Goal: Information Seeking & Learning: Learn about a topic

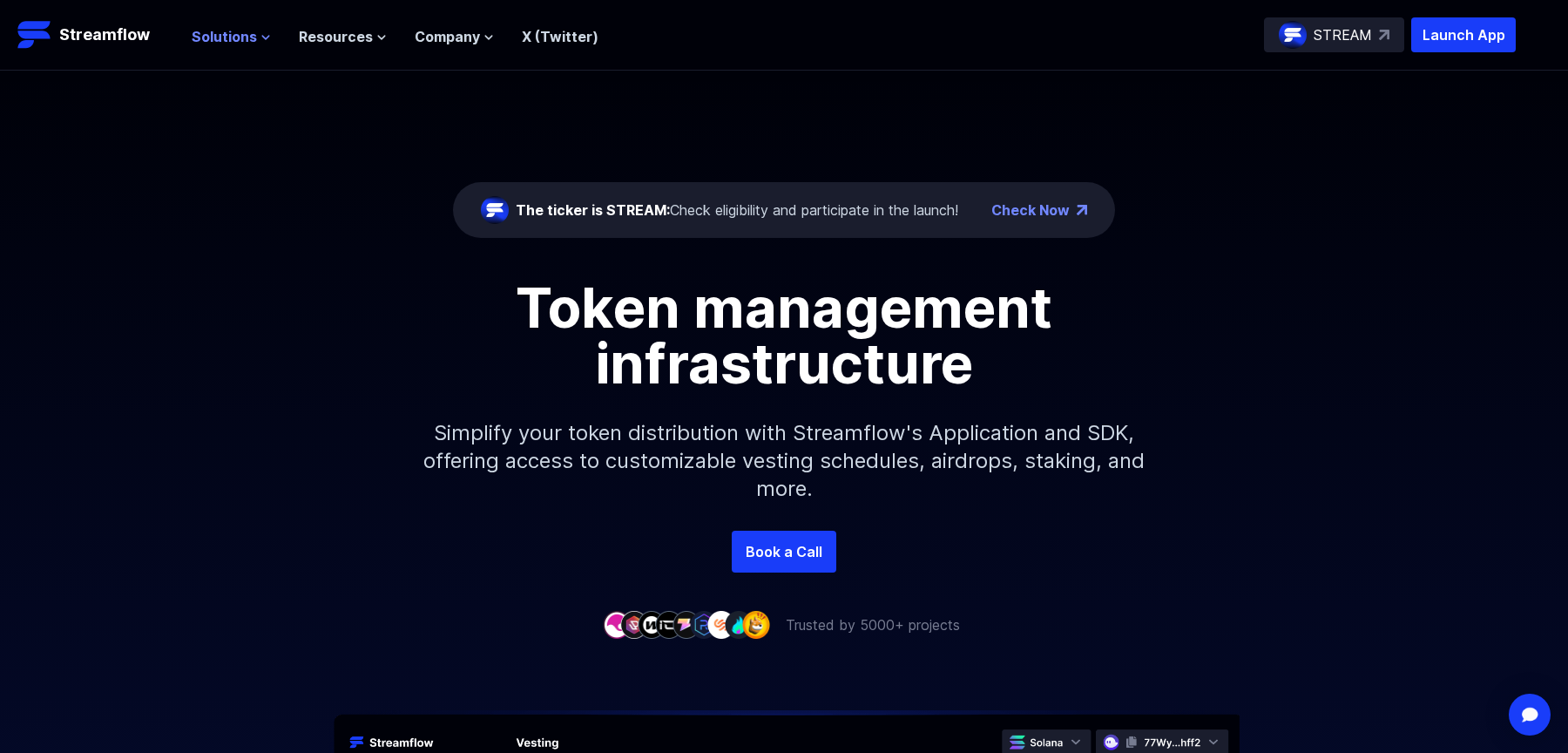
click at [262, 30] on button "Solutions" at bounding box center [231, 36] width 80 height 21
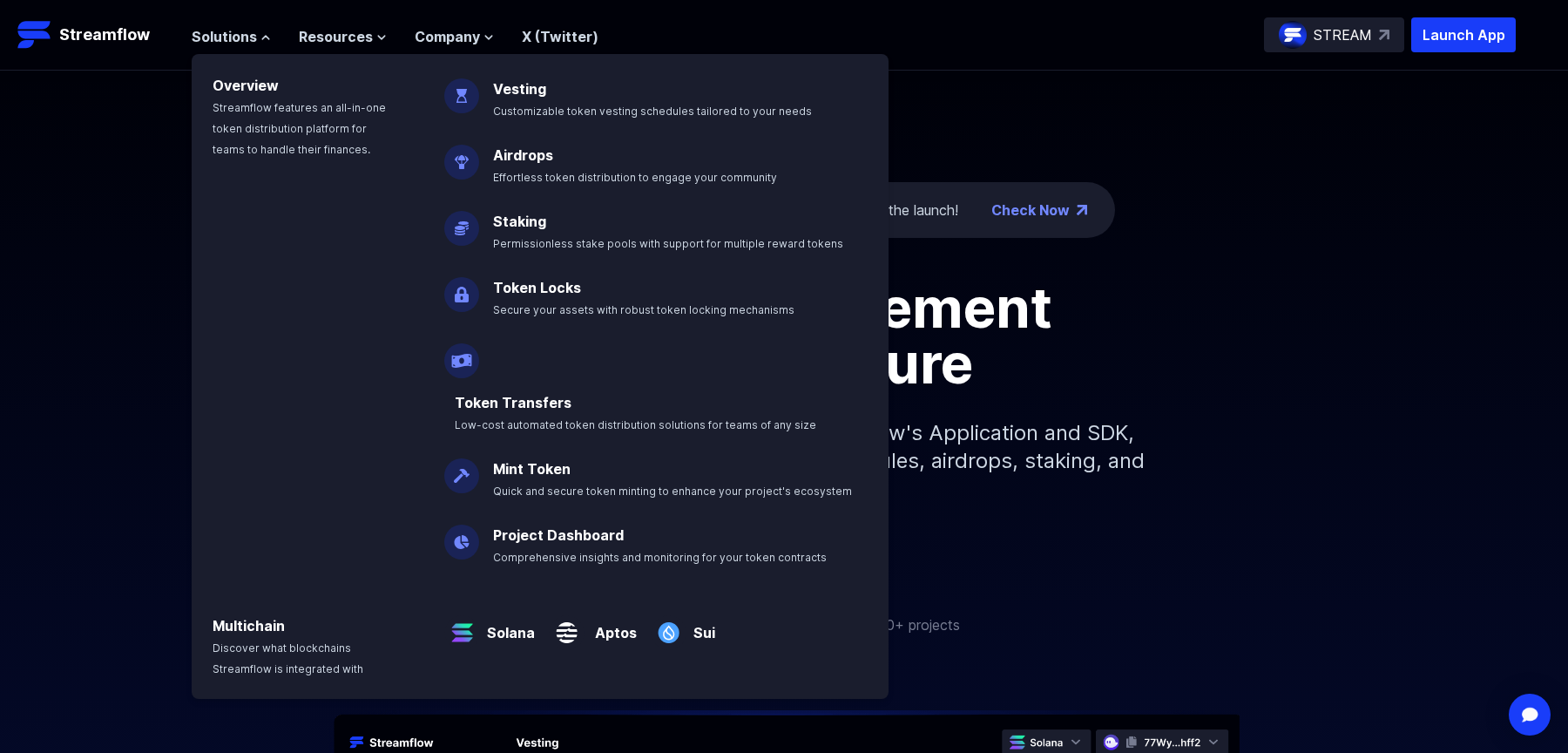
click at [151, 117] on div "The ticker is STREAM: Check eligibility and participate in the launch! Check No…" at bounding box center [784, 301] width 1568 height 460
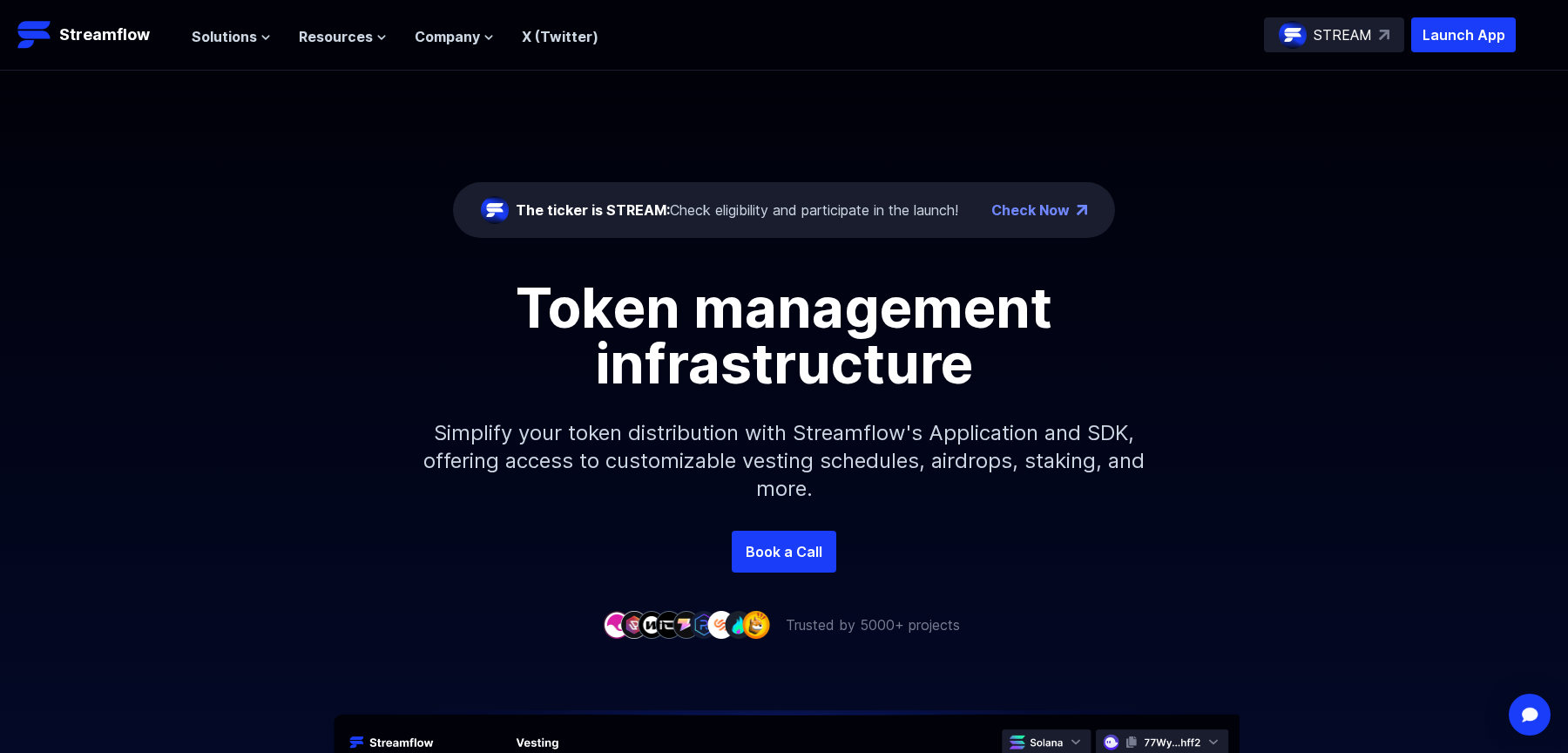
click at [225, 49] on div "Solutions Overview Streamflow features an all-in-one token distribution platfor…" at bounding box center [395, 34] width 407 height 35
click at [252, 15] on header "Streamflow Launch App STREAM Solutions Overview Streamflow features an all-in-o…" at bounding box center [784, 35] width 1568 height 71
click at [253, 30] on span "Solutions" at bounding box center [224, 36] width 65 height 21
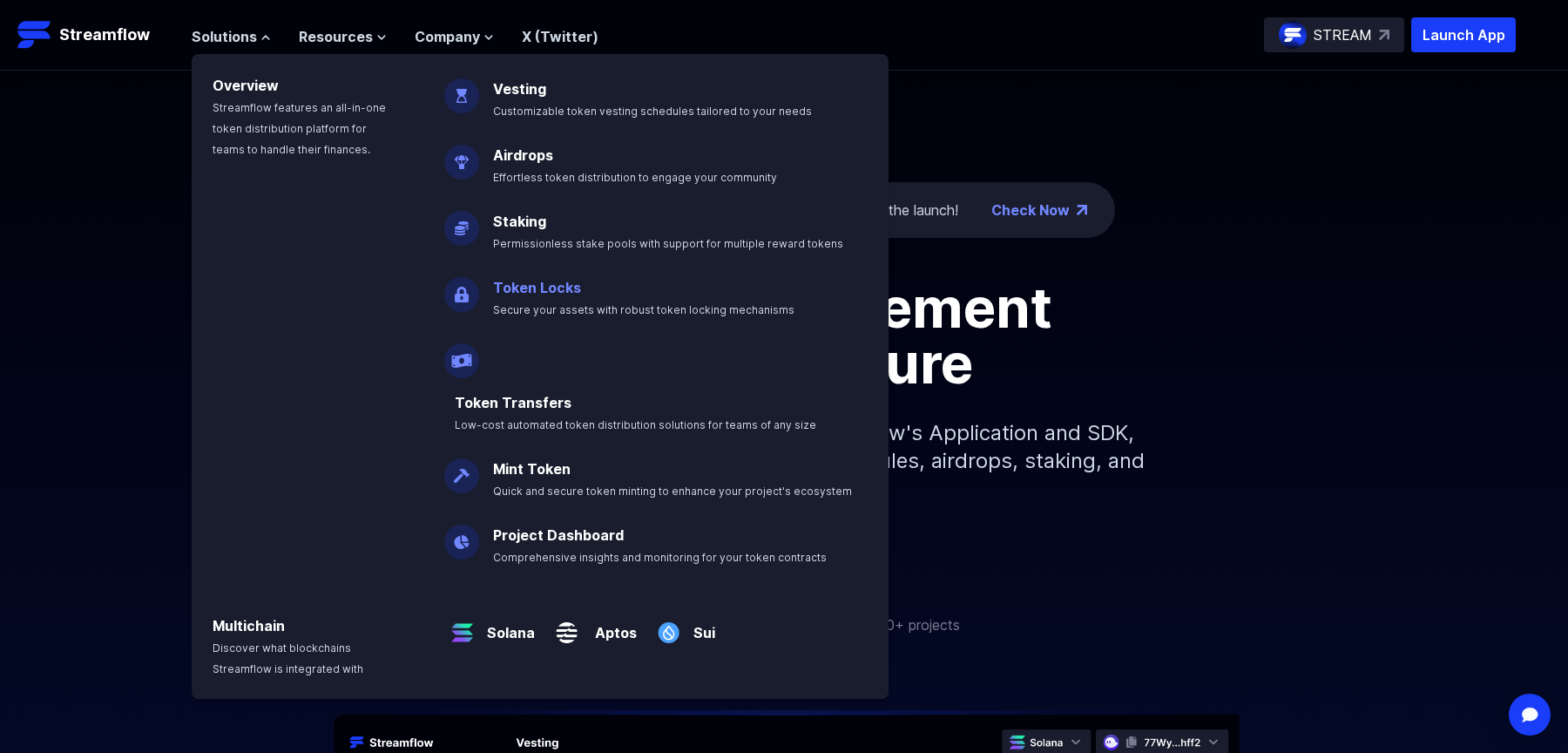
click at [545, 292] on link "Token Locks" at bounding box center [537, 287] width 88 height 17
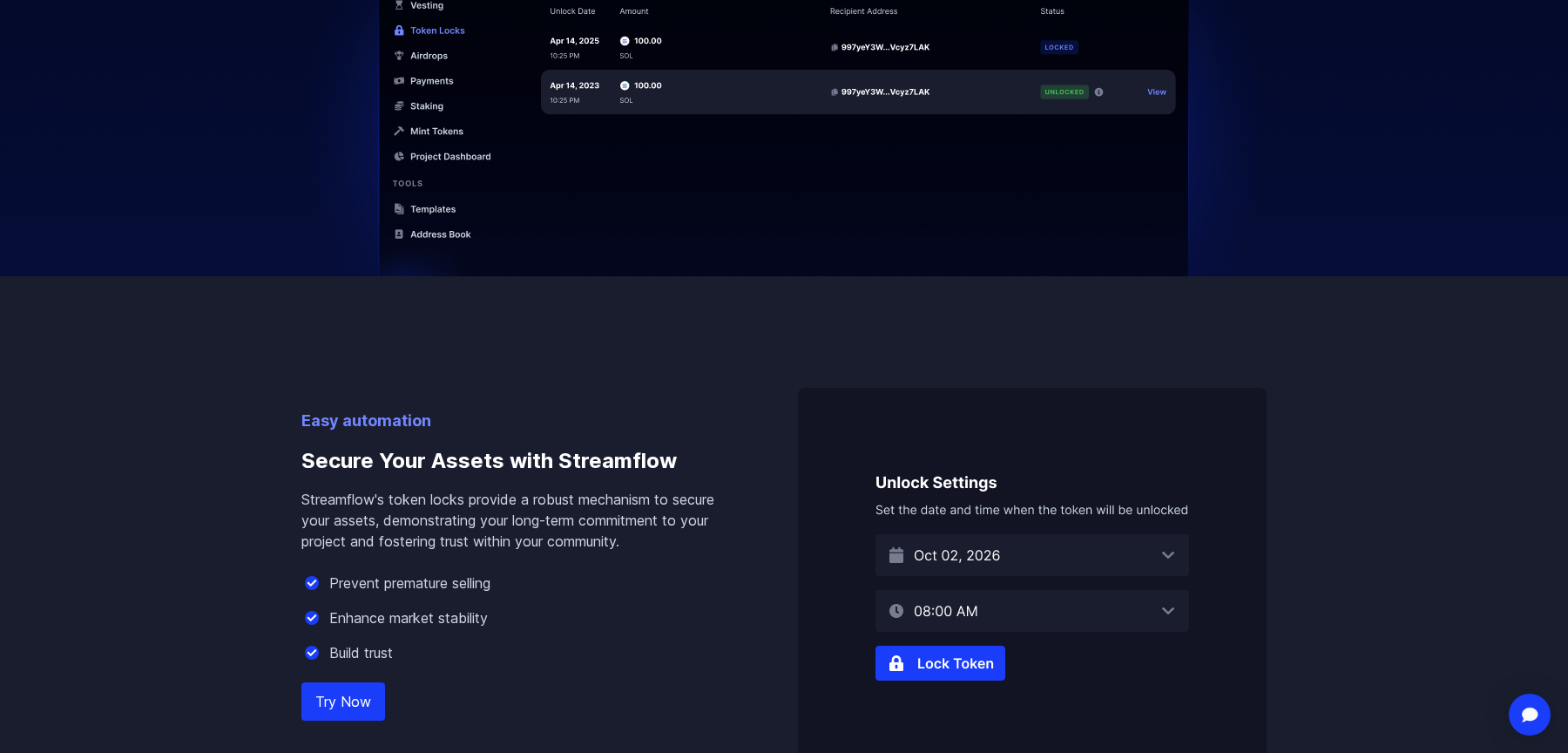
scroll to position [800, 0]
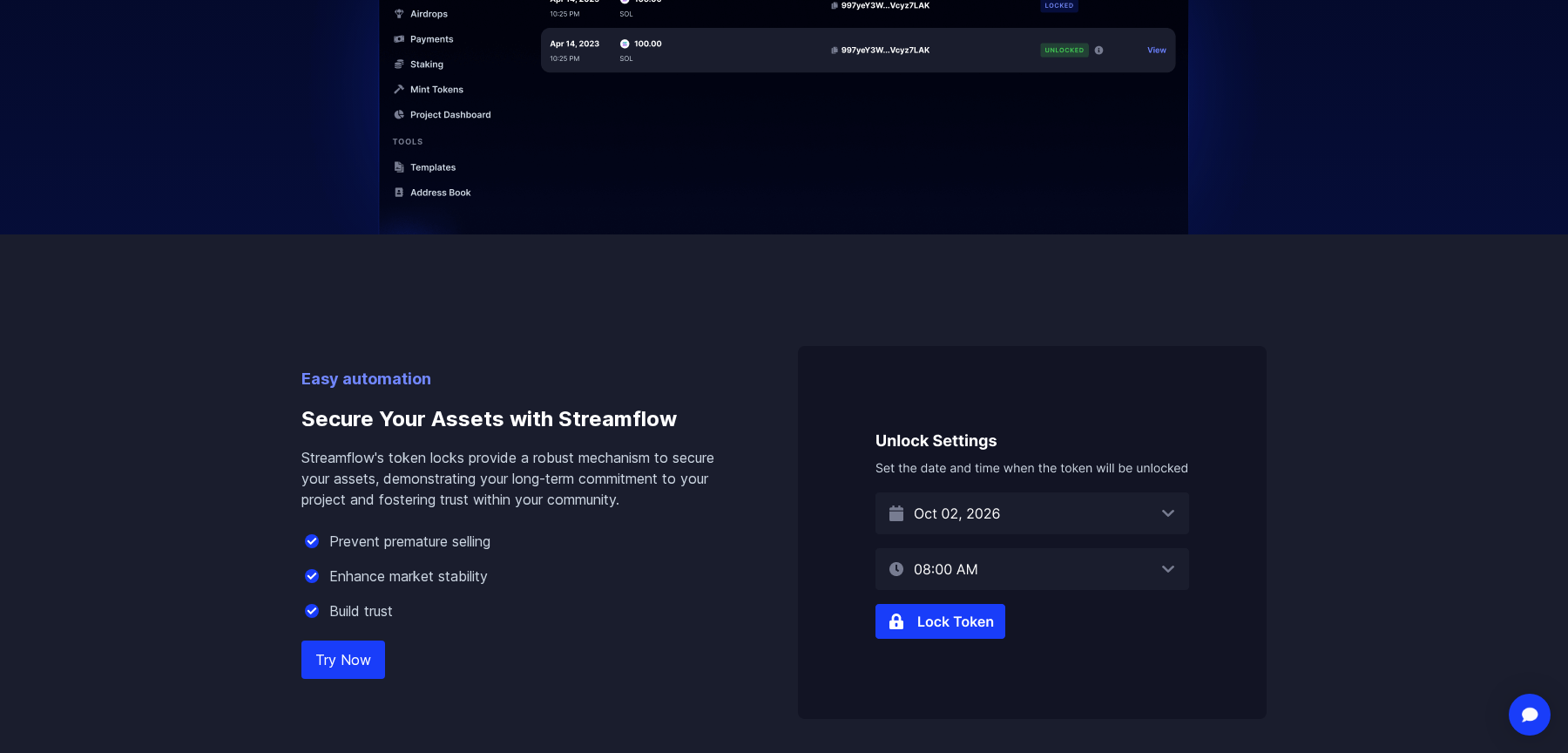
click at [999, 576] on img at bounding box center [1032, 532] width 469 height 373
click at [1177, 567] on img at bounding box center [1032, 532] width 469 height 373
click at [942, 633] on img at bounding box center [1032, 532] width 469 height 373
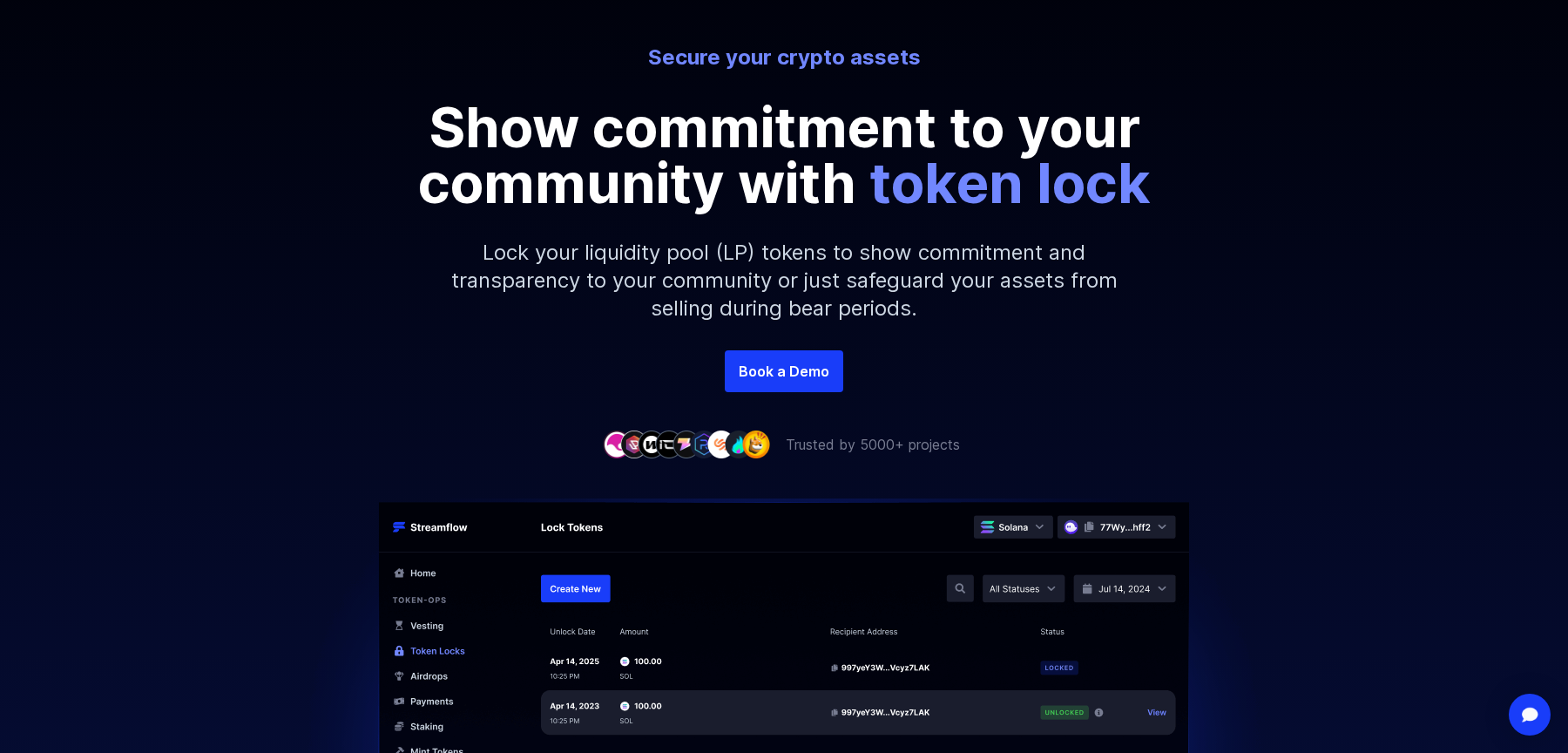
scroll to position [0, 0]
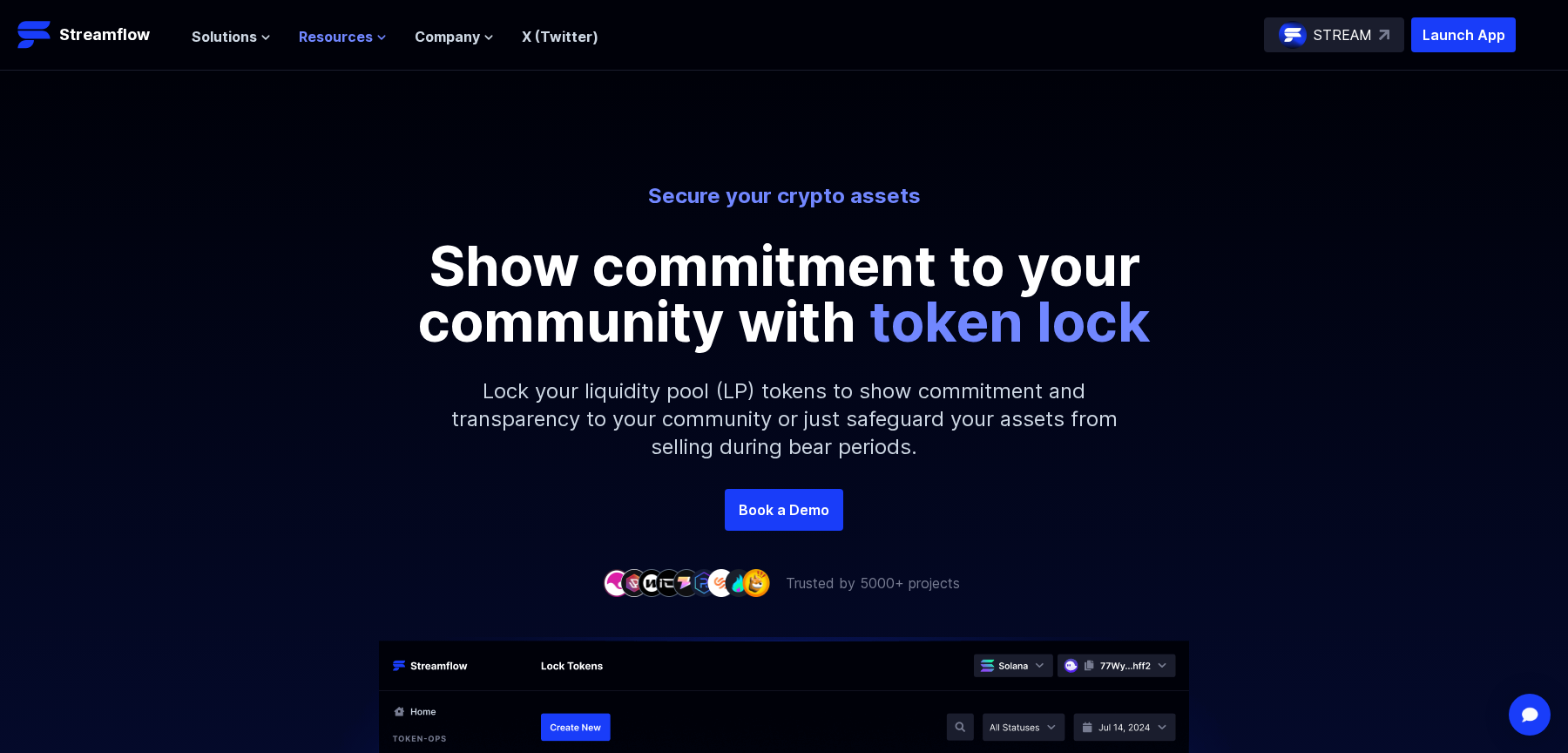
click at [370, 39] on button "Resources" at bounding box center [343, 36] width 88 height 21
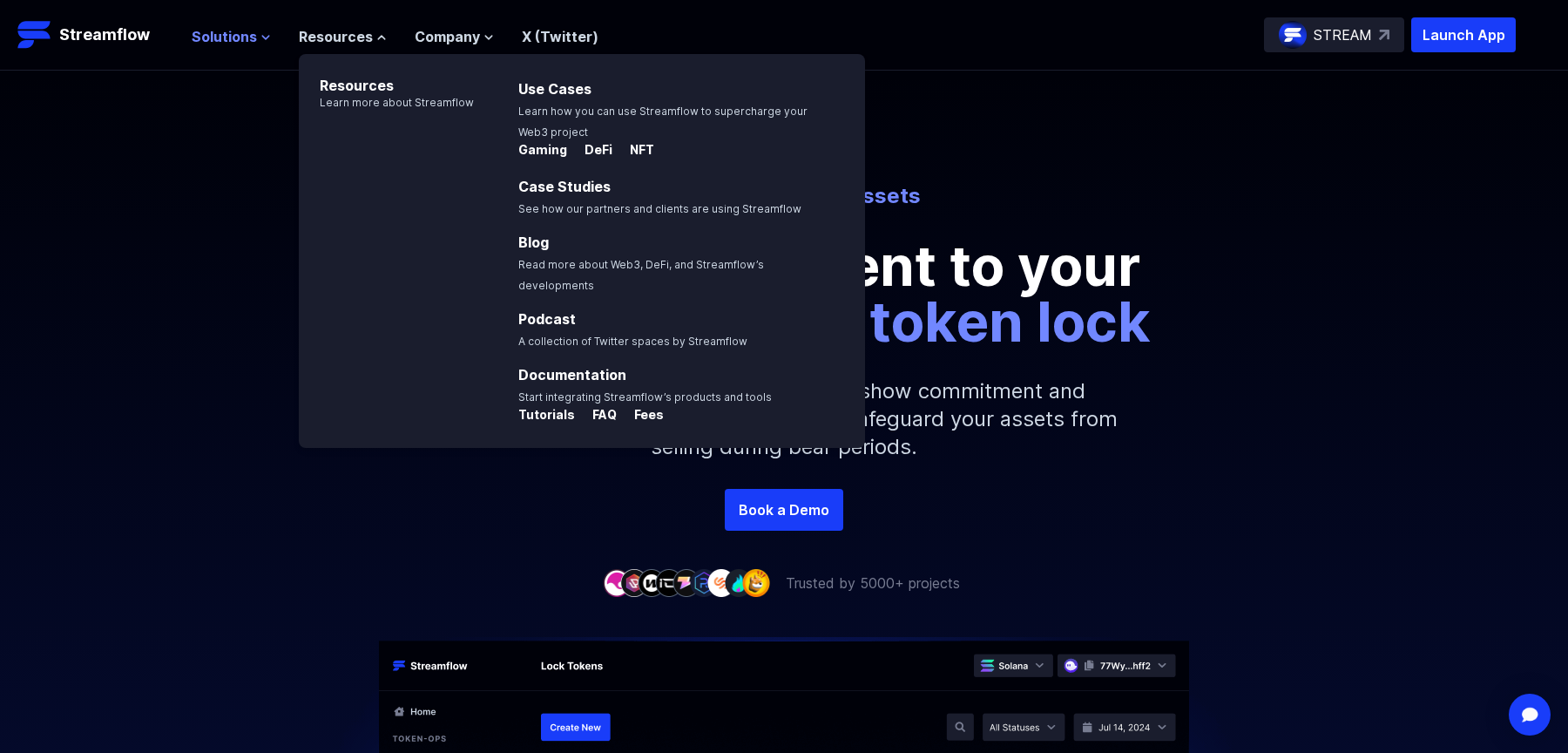
click at [265, 36] on icon at bounding box center [266, 38] width 7 height 4
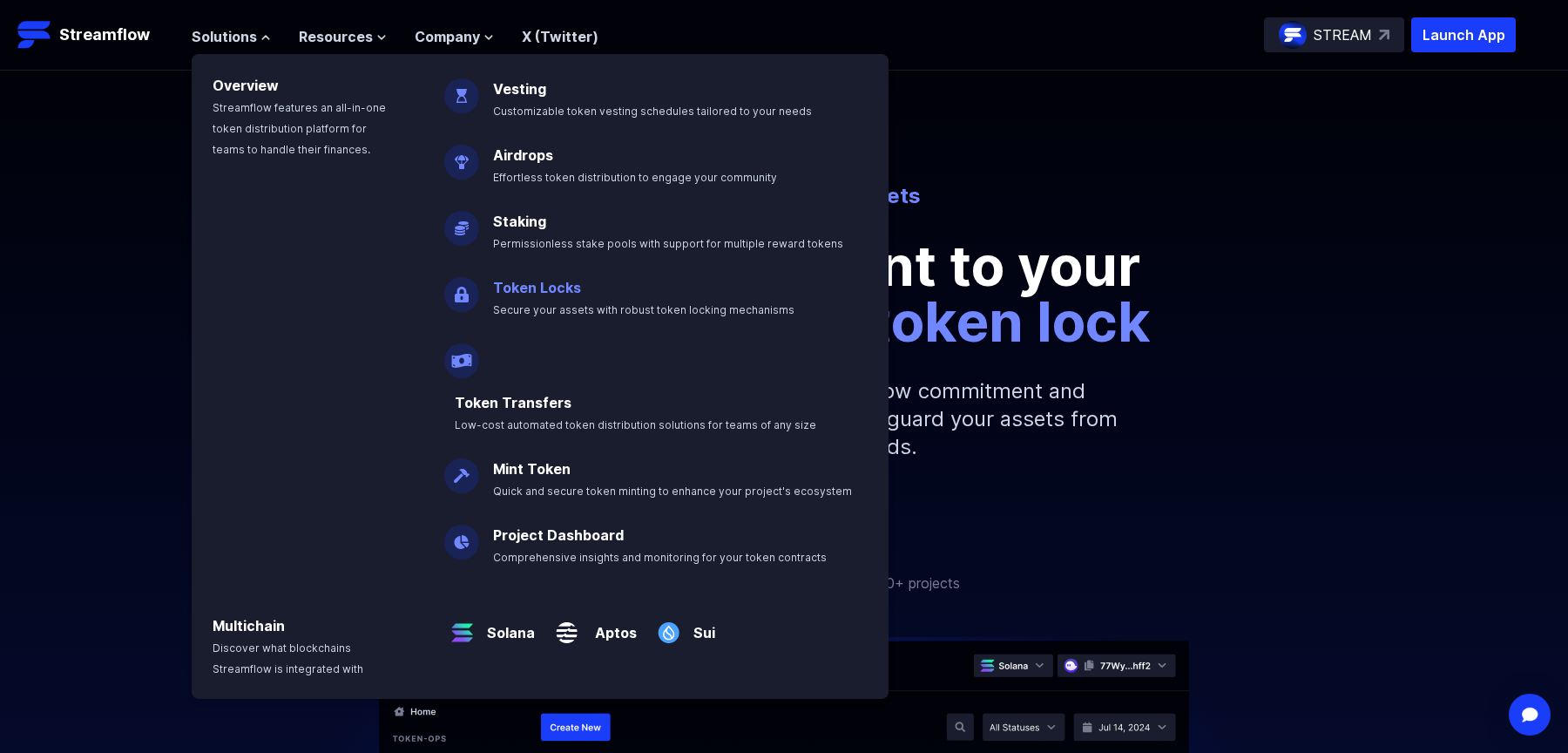
click at [555, 283] on link "Token Locks" at bounding box center [537, 287] width 88 height 17
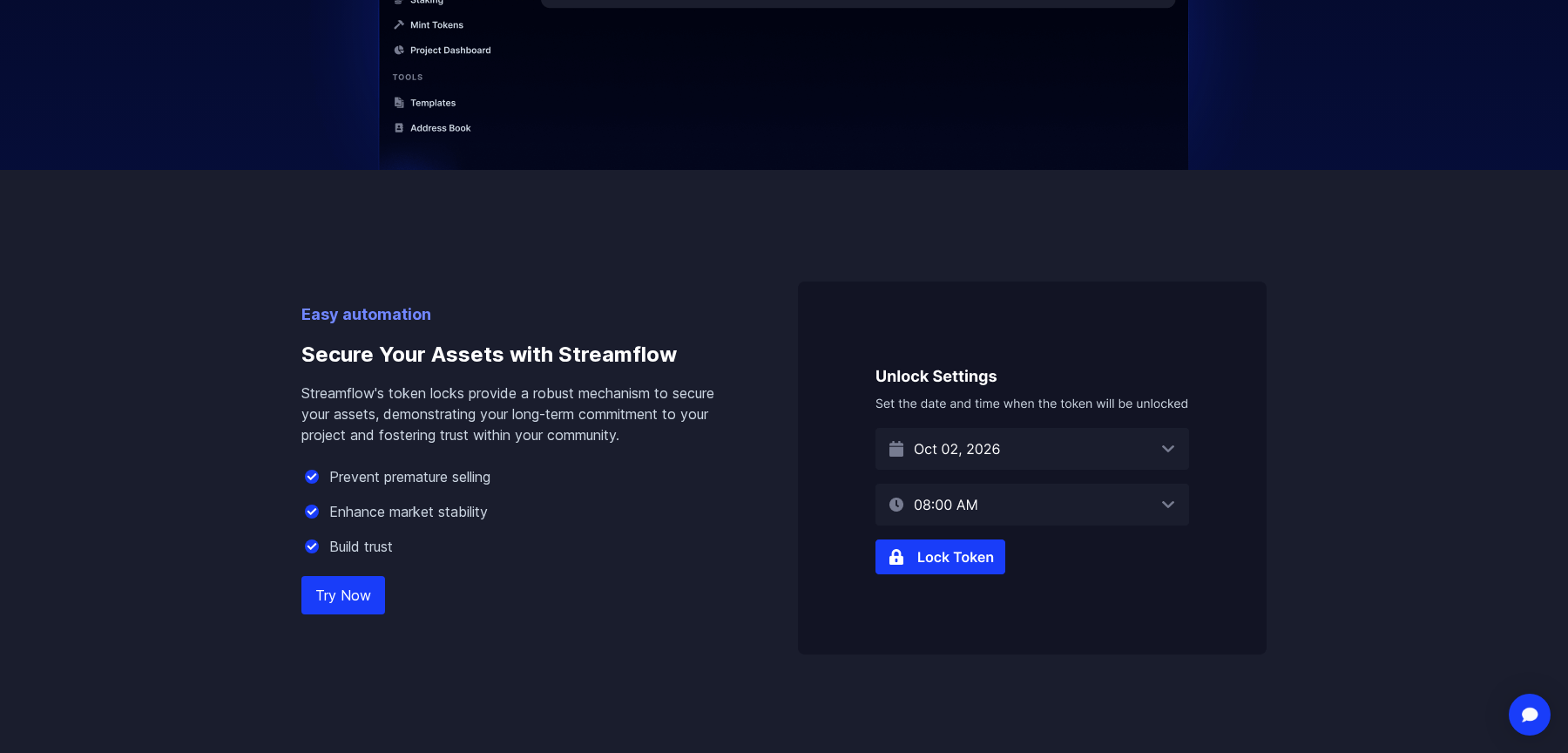
scroll to position [877, 0]
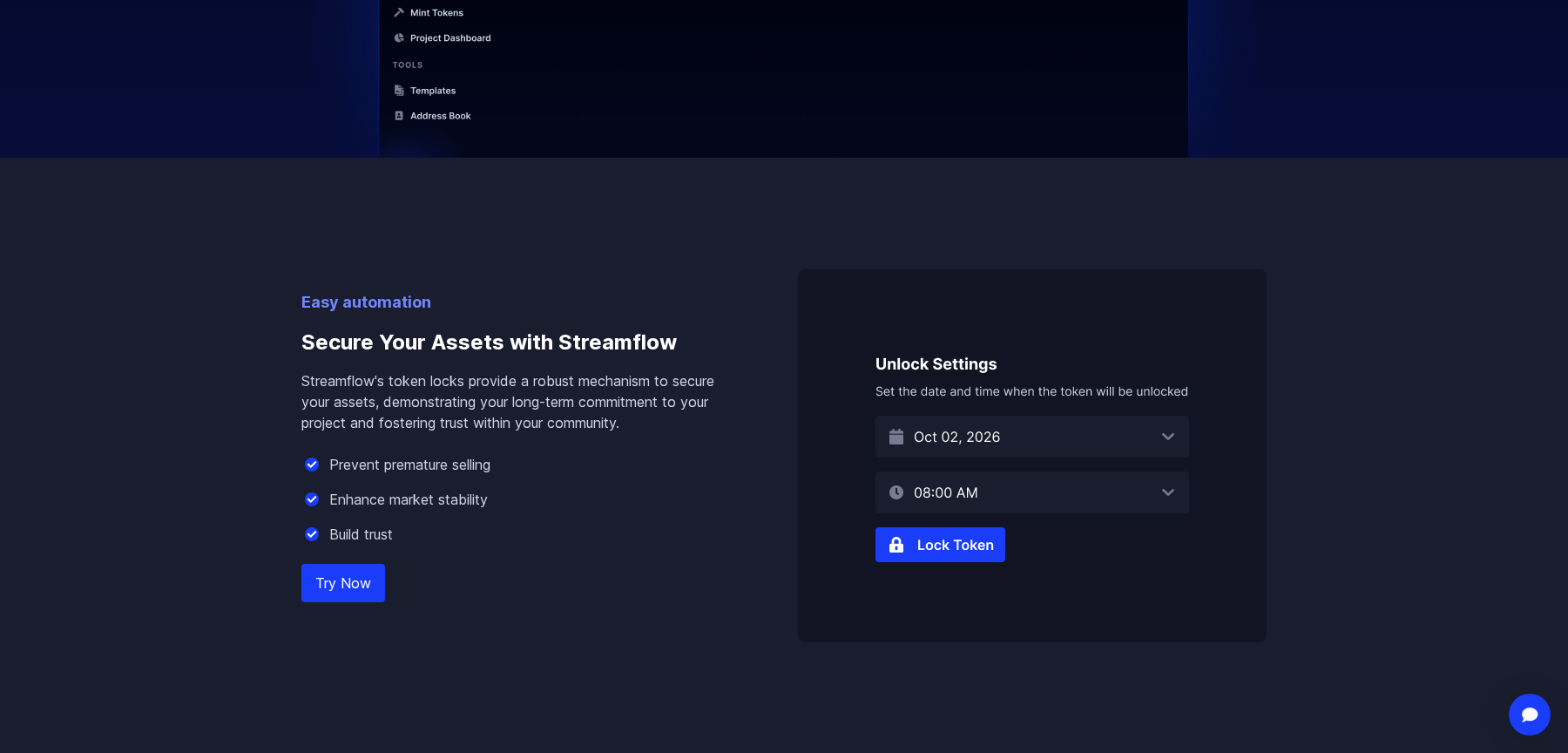
click at [1160, 451] on img at bounding box center [1032, 456] width 469 height 373
click at [1157, 490] on img at bounding box center [1032, 456] width 469 height 373
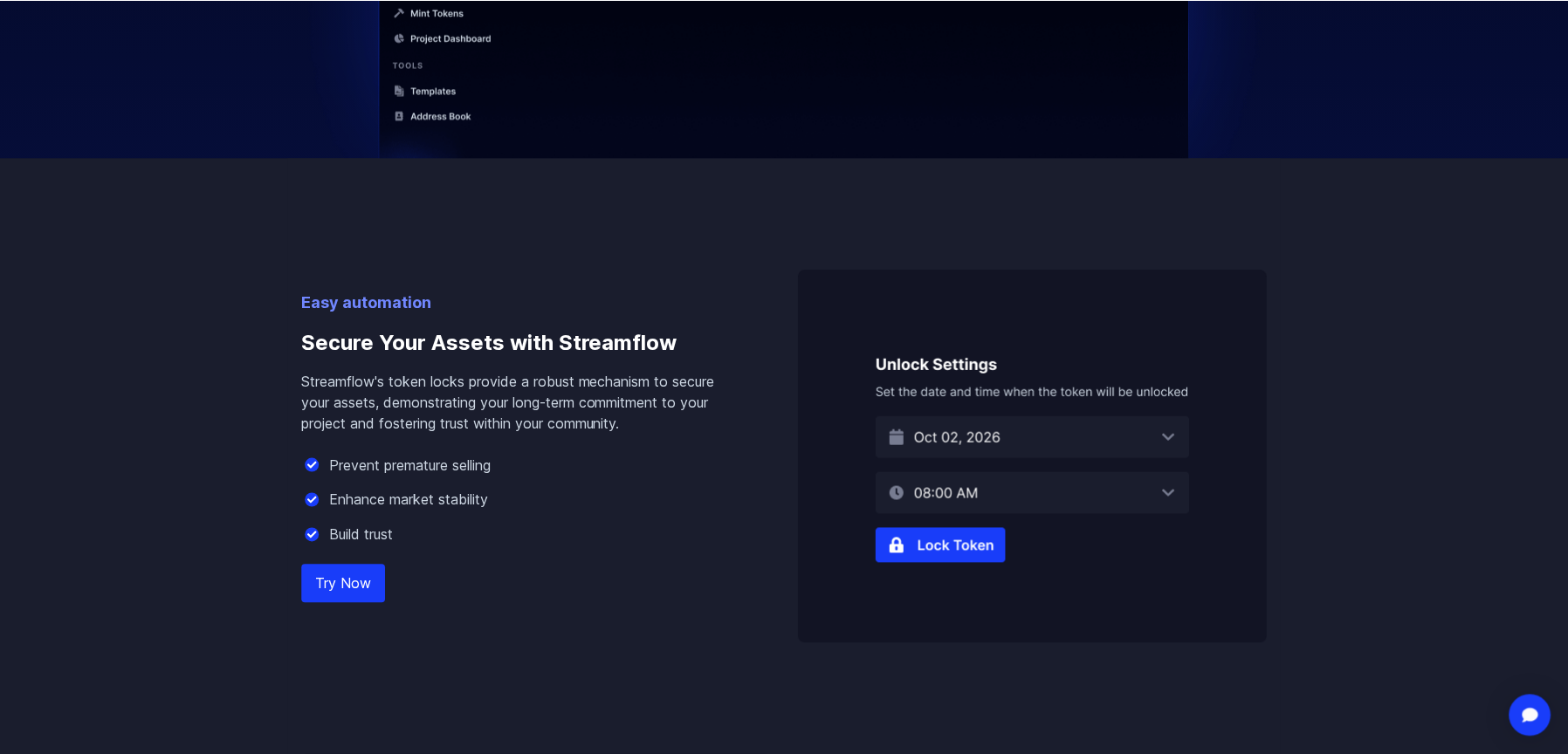
scroll to position [0, 0]
